Goal: Use online tool/utility: Utilize a website feature to perform a specific function

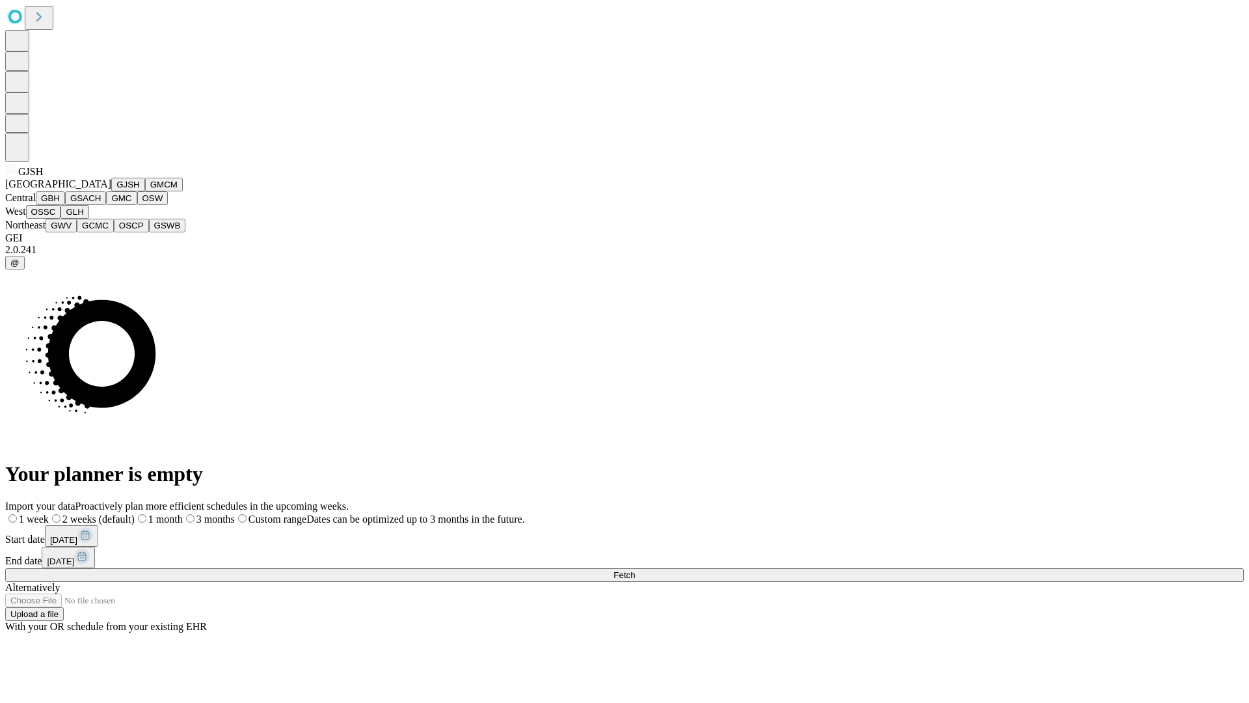
click at [111, 191] on button "GJSH" at bounding box center [128, 185] width 34 height 14
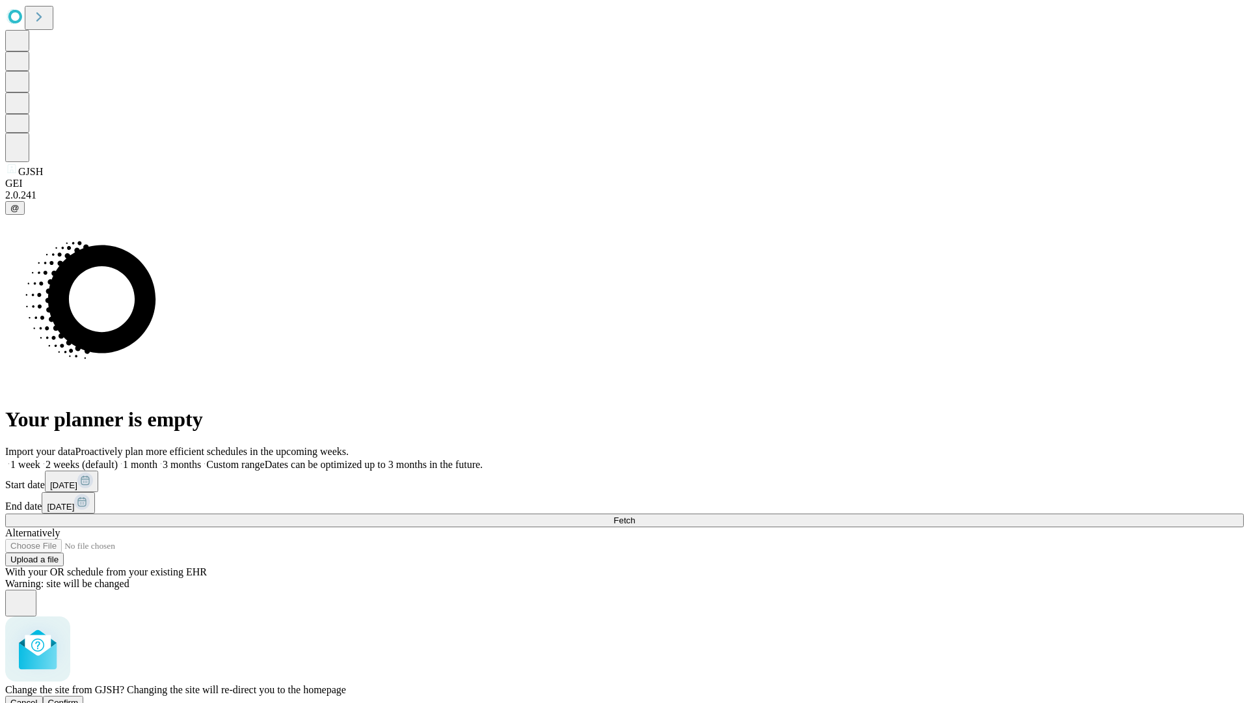
click at [79, 697] on span "Confirm" at bounding box center [63, 702] width 31 height 10
click at [157, 459] on label "1 month" at bounding box center [138, 464] width 40 height 11
click at [635, 515] on span "Fetch" at bounding box center [624, 520] width 21 height 10
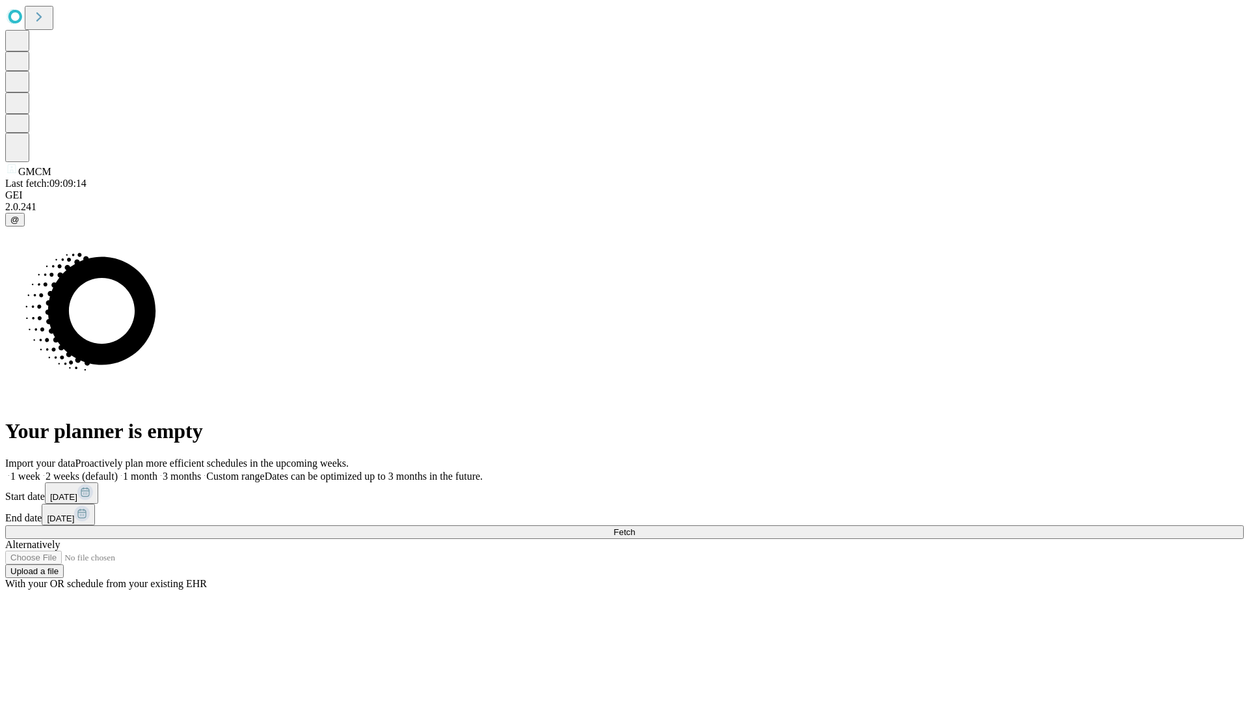
click at [157, 470] on label "1 month" at bounding box center [138, 475] width 40 height 11
click at [635, 527] on span "Fetch" at bounding box center [624, 532] width 21 height 10
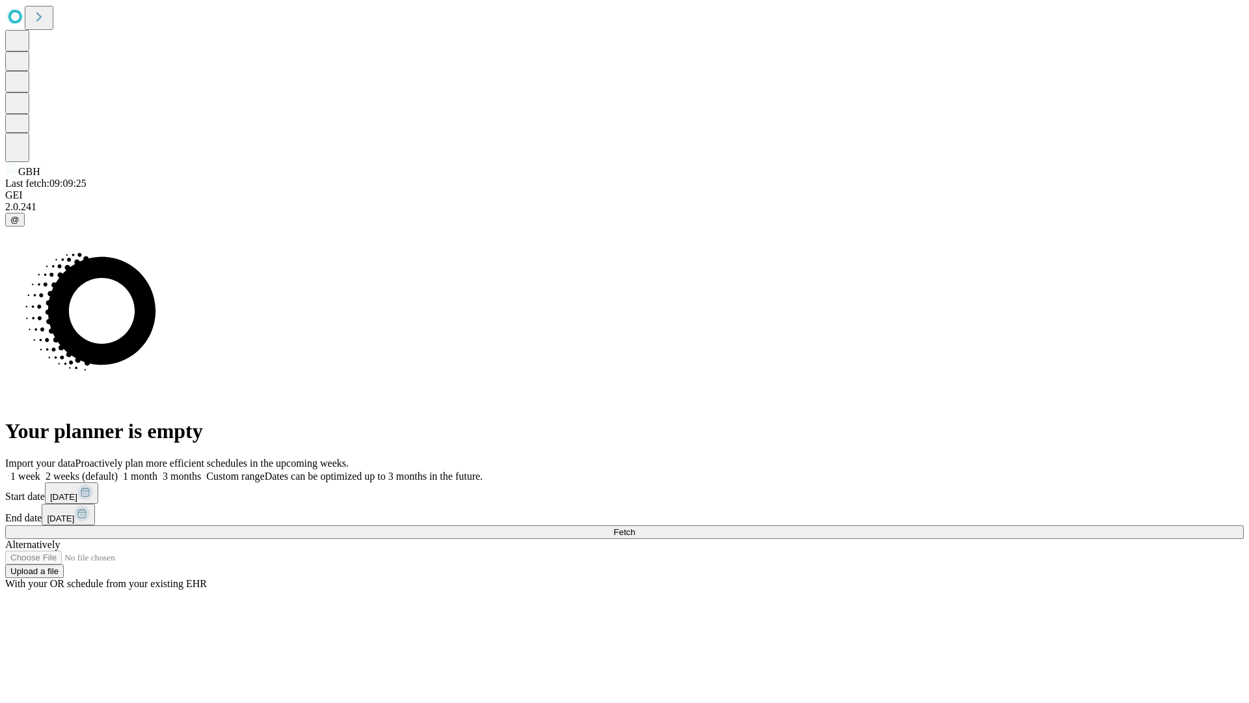
click at [157, 470] on label "1 month" at bounding box center [138, 475] width 40 height 11
click at [635, 527] on span "Fetch" at bounding box center [624, 532] width 21 height 10
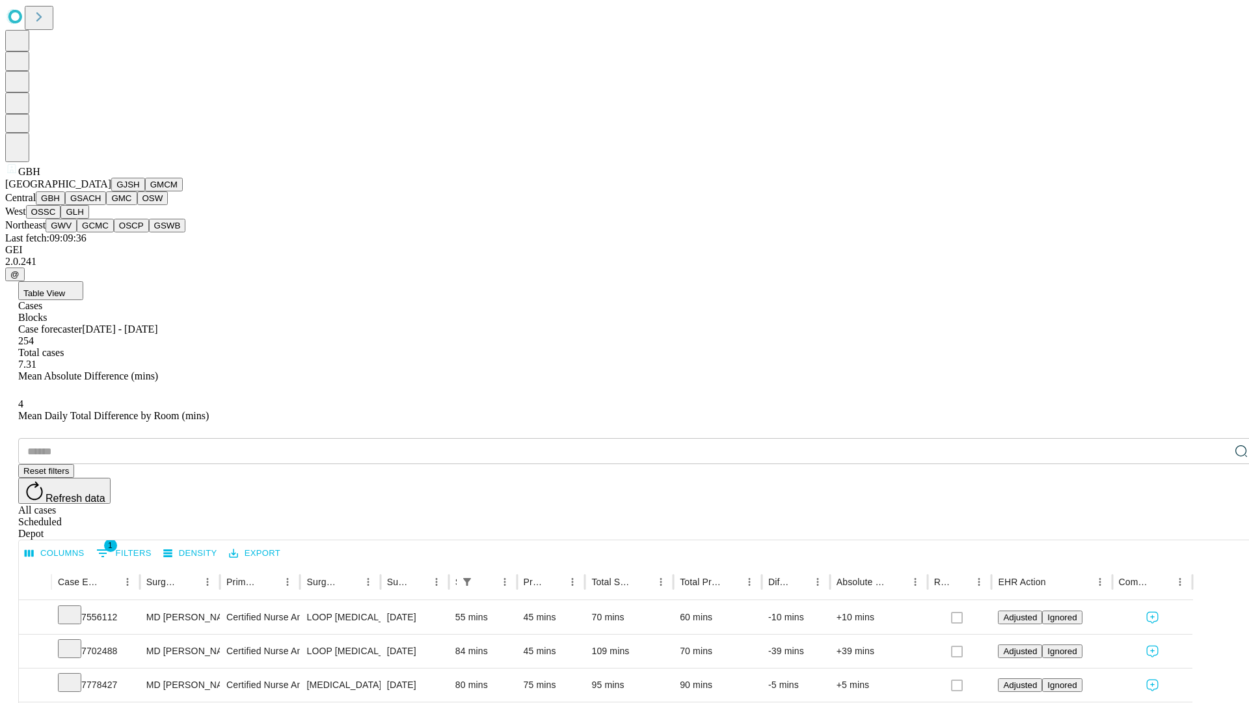
click at [101, 205] on button "GSACH" at bounding box center [85, 198] width 41 height 14
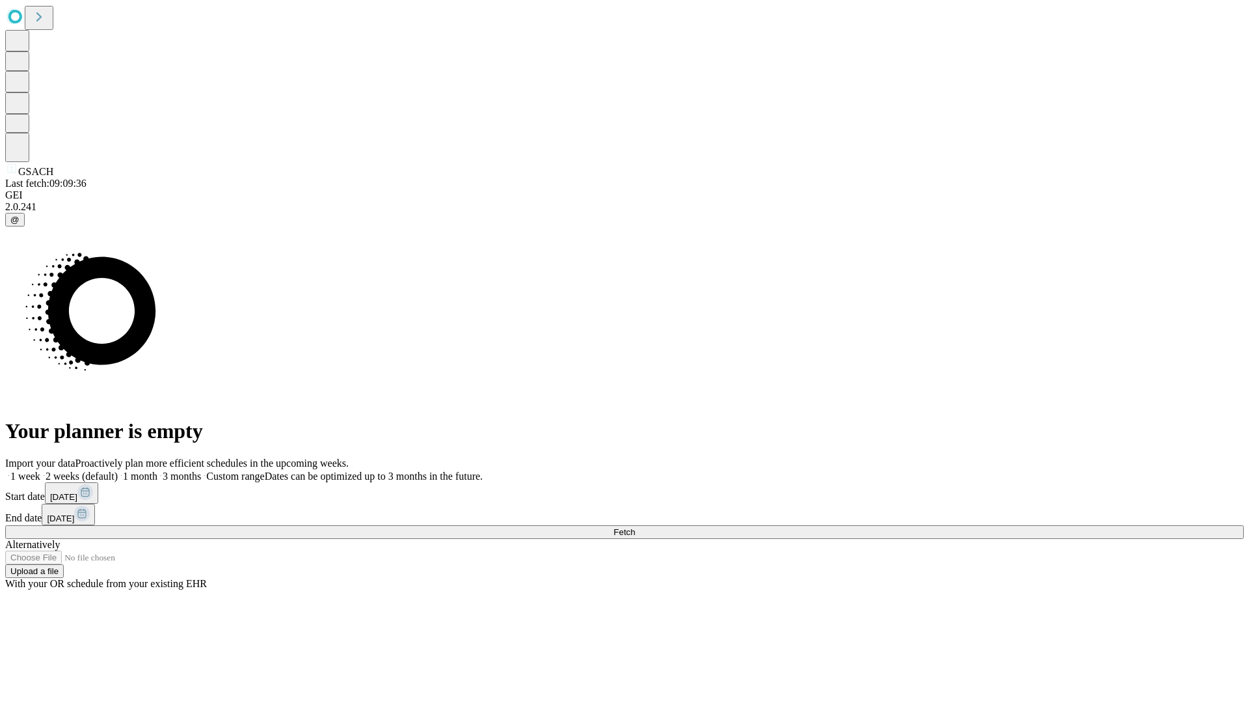
click at [157, 470] on label "1 month" at bounding box center [138, 475] width 40 height 11
click at [635, 527] on span "Fetch" at bounding box center [624, 532] width 21 height 10
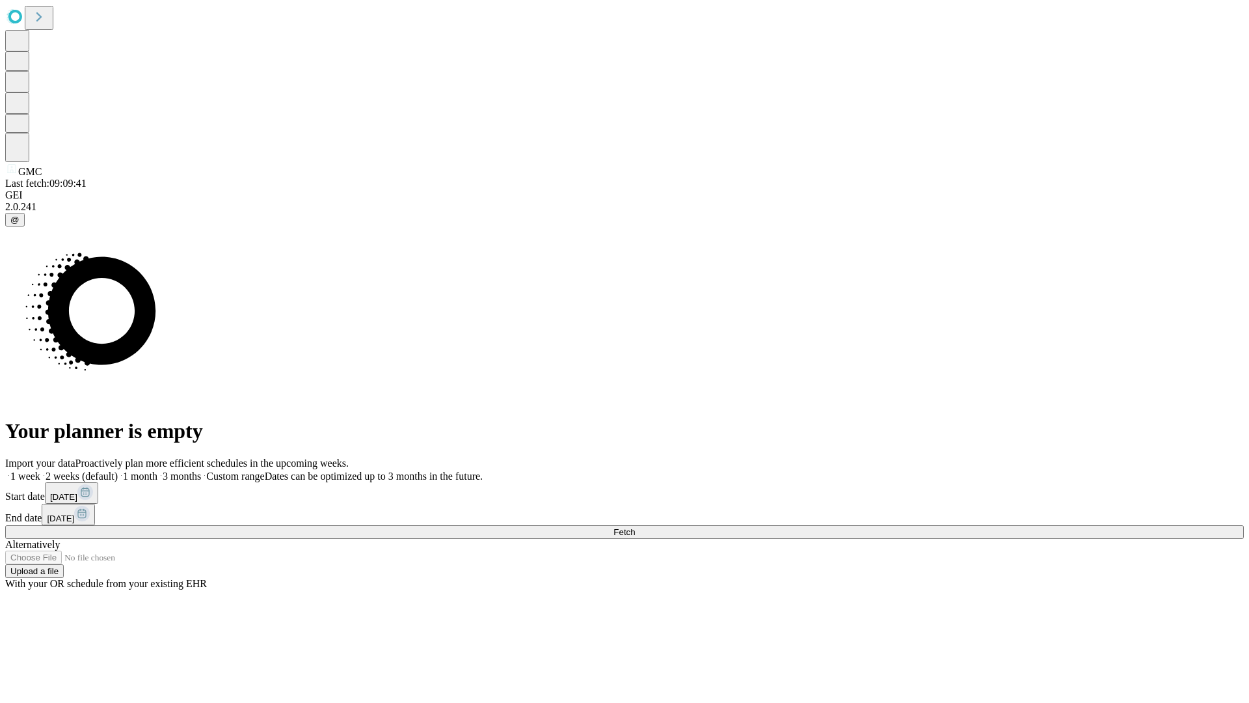
click at [635, 527] on span "Fetch" at bounding box center [624, 532] width 21 height 10
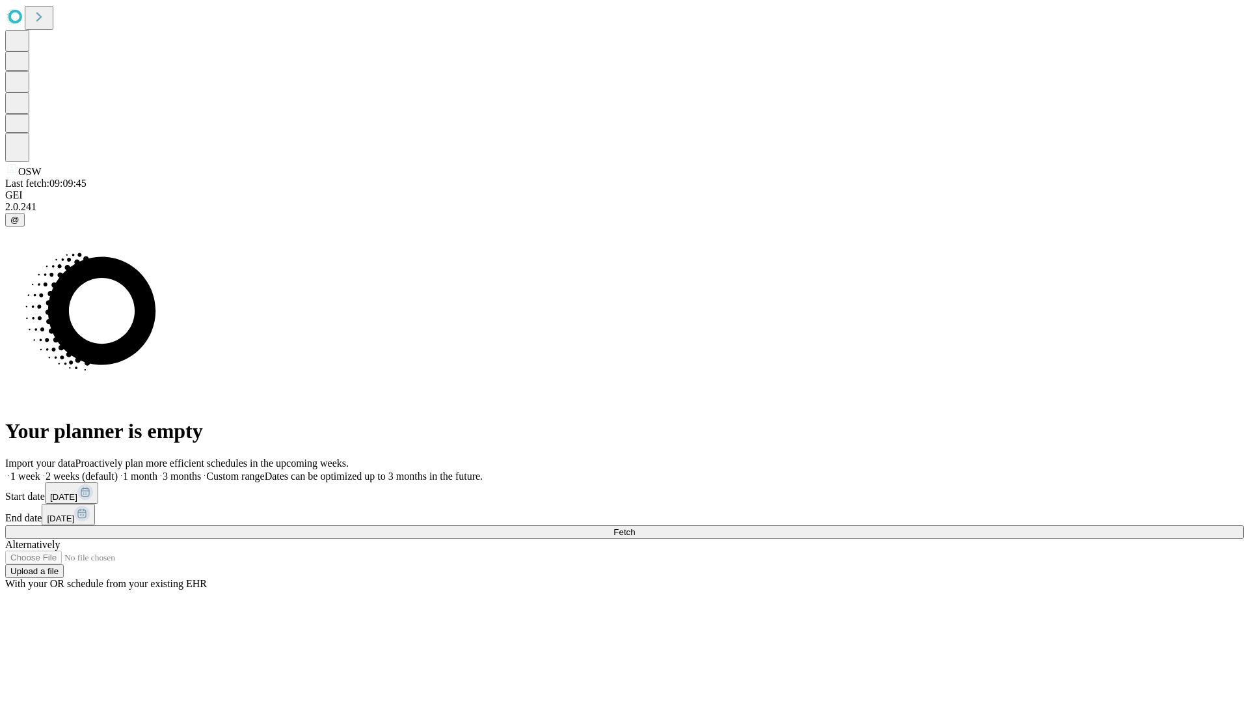
click at [157, 470] on label "1 month" at bounding box center [138, 475] width 40 height 11
click at [635, 527] on span "Fetch" at bounding box center [624, 532] width 21 height 10
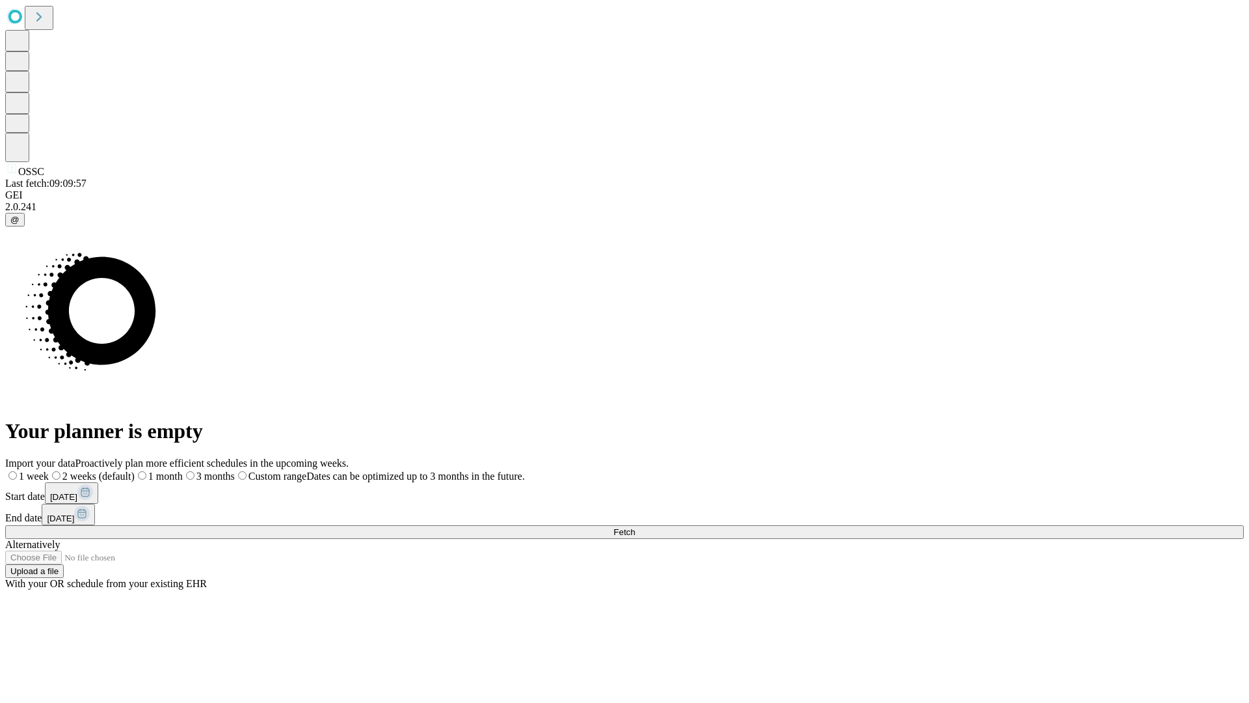
click at [635, 527] on span "Fetch" at bounding box center [624, 532] width 21 height 10
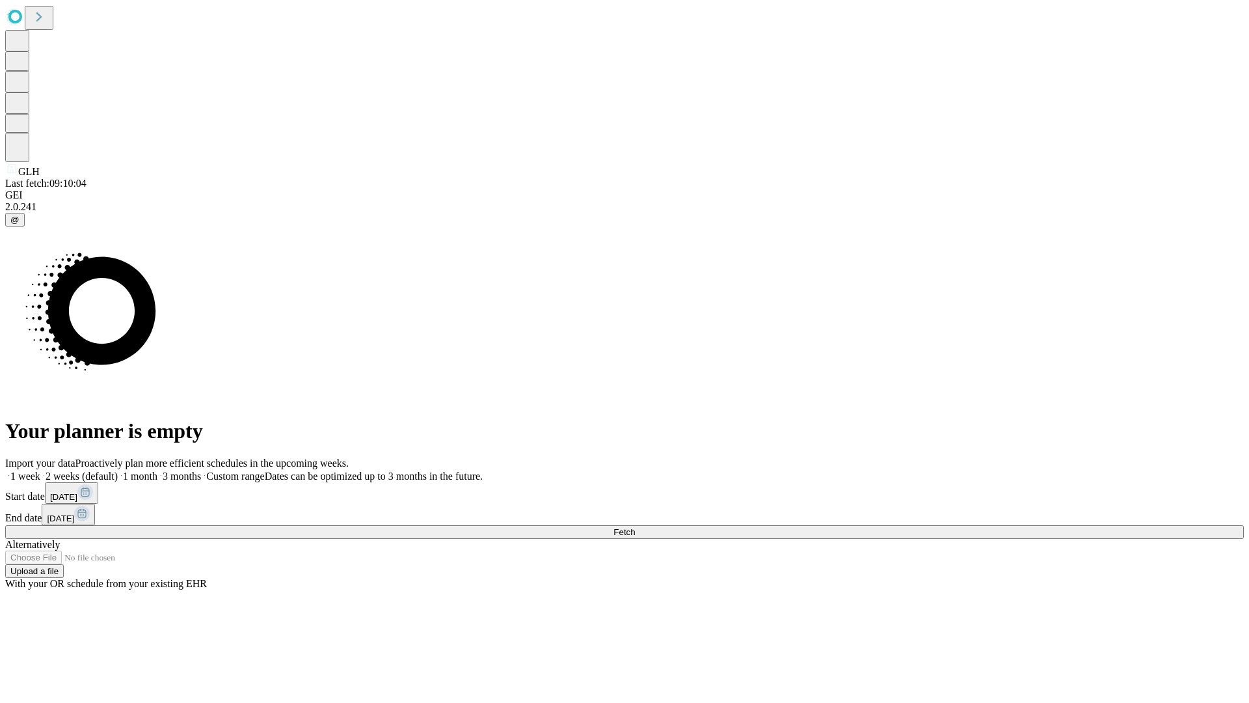
click at [157, 470] on label "1 month" at bounding box center [138, 475] width 40 height 11
click at [635, 527] on span "Fetch" at bounding box center [624, 532] width 21 height 10
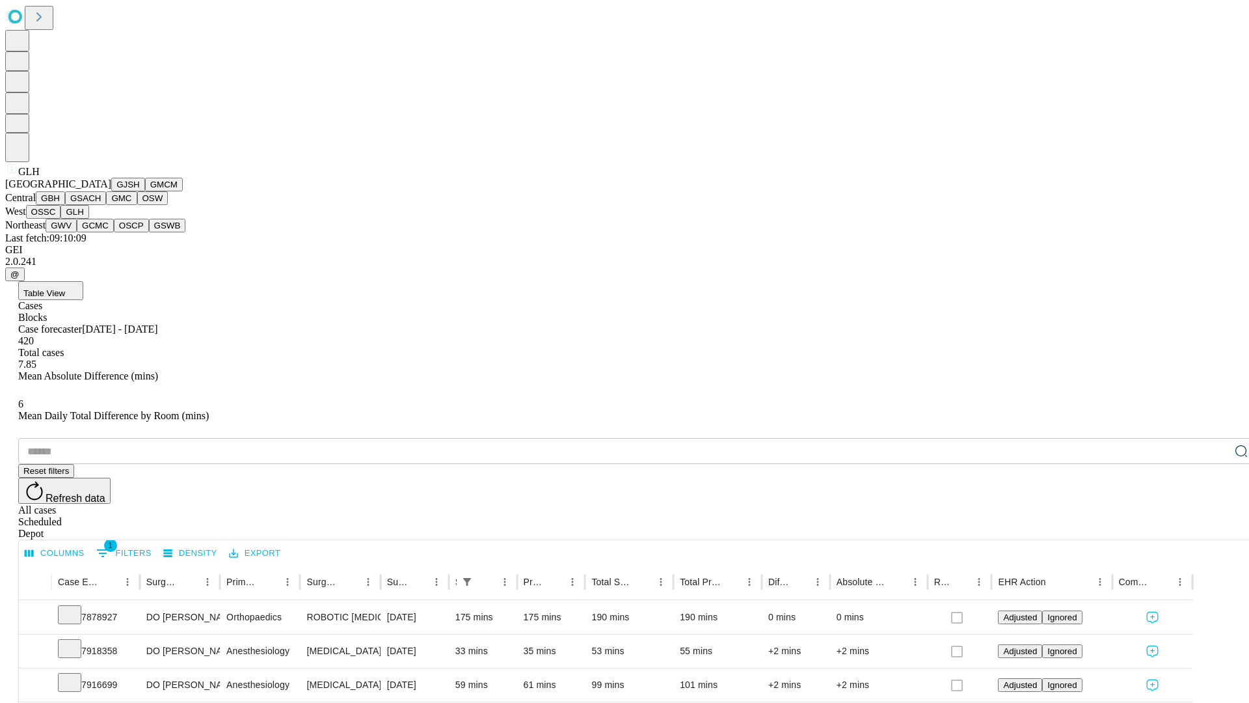
click at [77, 232] on button "GWV" at bounding box center [61, 226] width 31 height 14
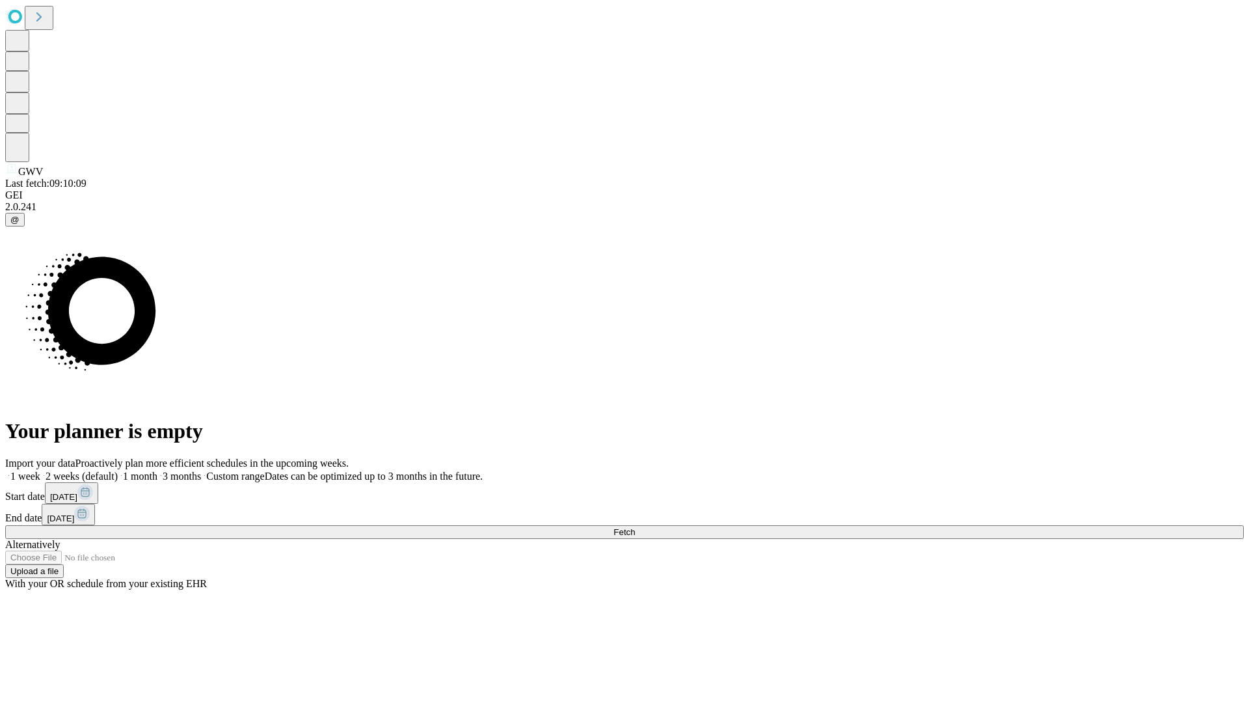
click at [157, 470] on label "1 month" at bounding box center [138, 475] width 40 height 11
click at [635, 527] on span "Fetch" at bounding box center [624, 532] width 21 height 10
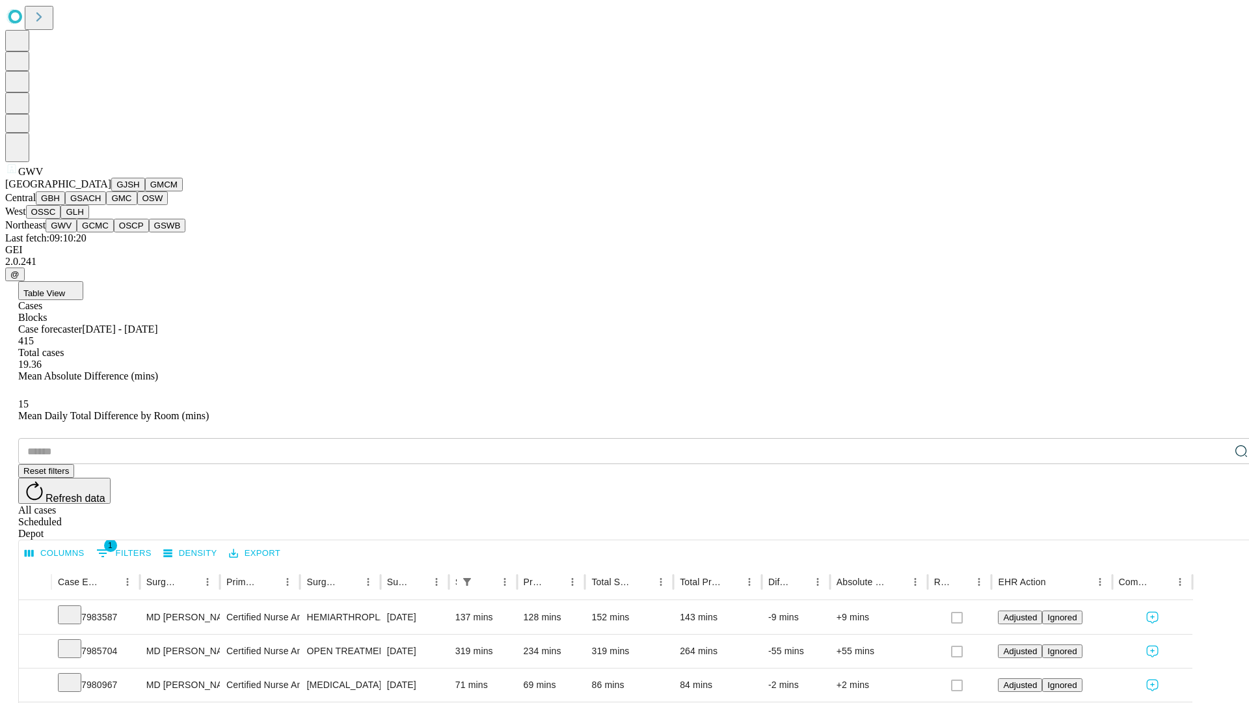
click at [101, 232] on button "GCMC" at bounding box center [95, 226] width 37 height 14
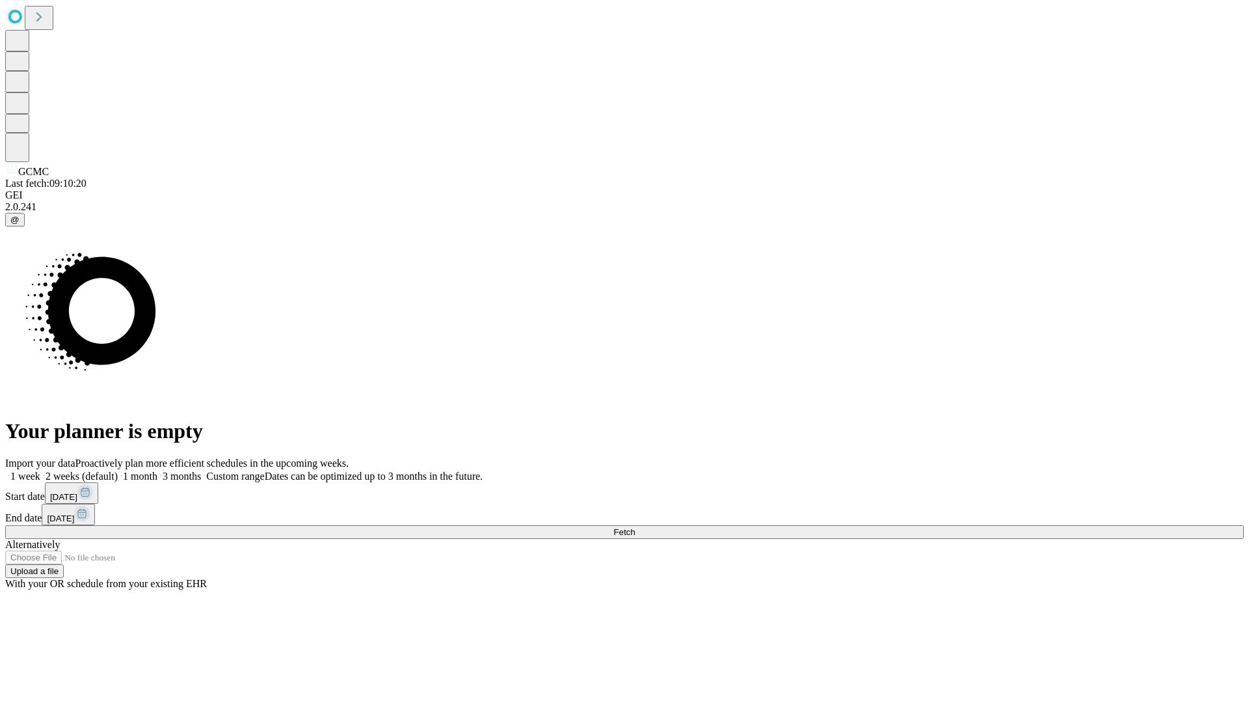
click at [157, 470] on label "1 month" at bounding box center [138, 475] width 40 height 11
click at [635, 527] on span "Fetch" at bounding box center [624, 532] width 21 height 10
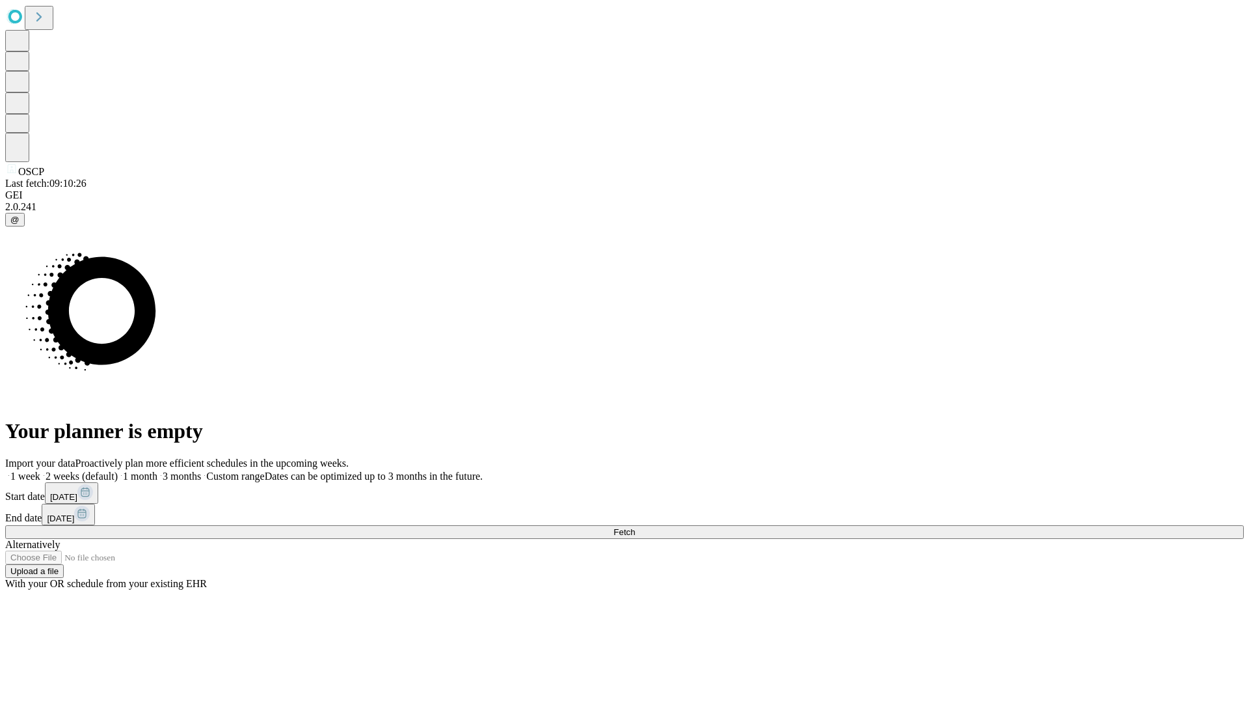
click at [635, 527] on span "Fetch" at bounding box center [624, 532] width 21 height 10
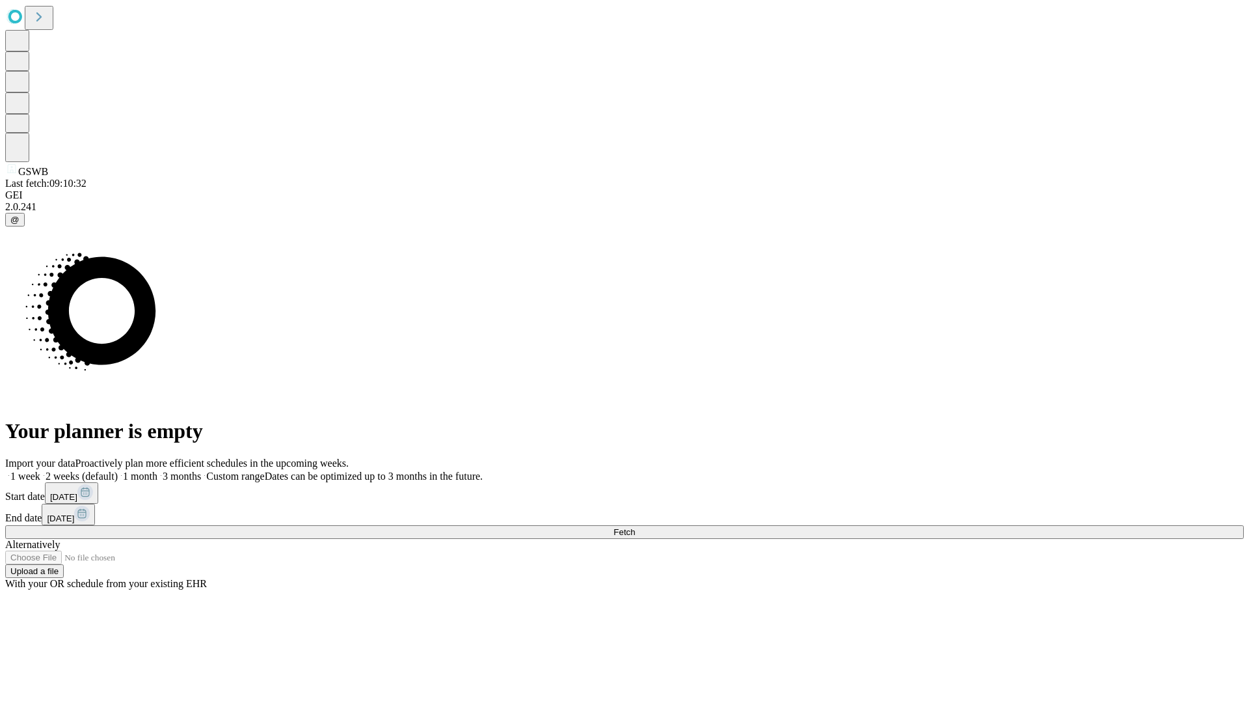
click at [157, 470] on label "1 month" at bounding box center [138, 475] width 40 height 11
click at [635, 527] on span "Fetch" at bounding box center [624, 532] width 21 height 10
